Goal: Transaction & Acquisition: Purchase product/service

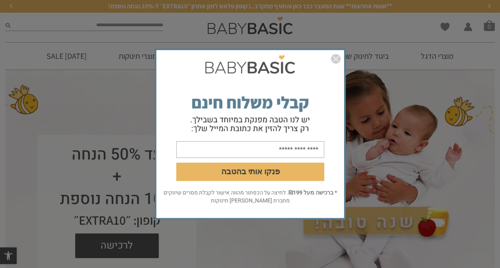
click at [334, 58] on img "סגור" at bounding box center [336, 59] width 10 height 10
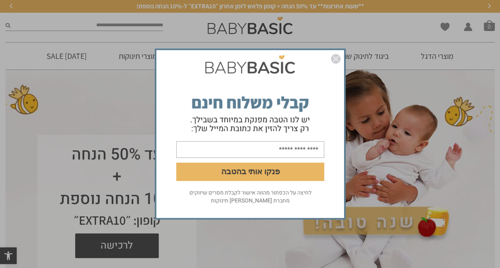
click at [334, 58] on img "סגור" at bounding box center [336, 59] width 10 height 10
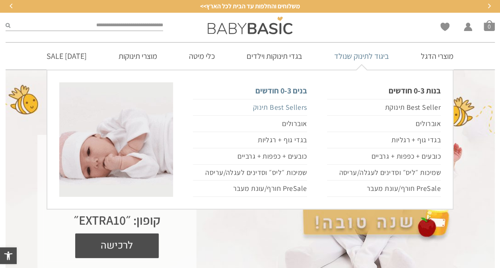
click at [292, 105] on link "Best Sellers תינוק" at bounding box center [250, 107] width 114 height 17
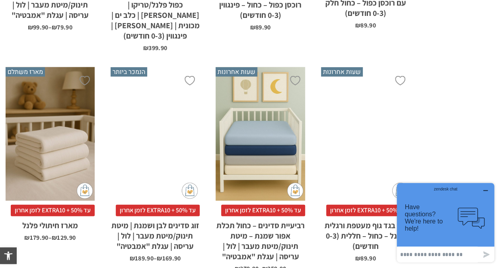
scroll to position [1018, 0]
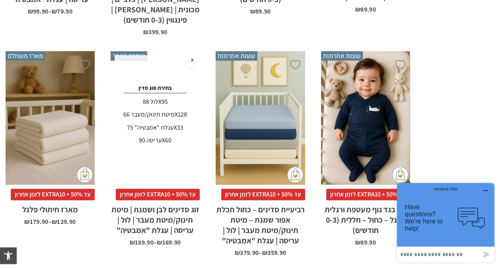
click at [154, 202] on h2 "זוג סדינים לבן ושמנת | מיטת תינוק/מיטת מעבר | לול | עריסה | עגלת "אמבטיה"" at bounding box center [155, 217] width 89 height 35
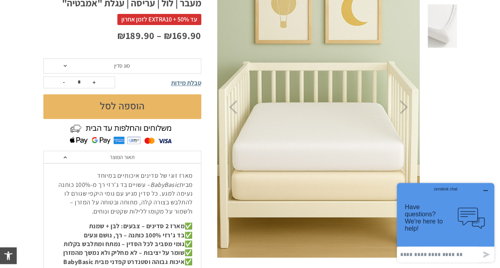
scroll to position [91, 0]
